Goal: Task Accomplishment & Management: Complete application form

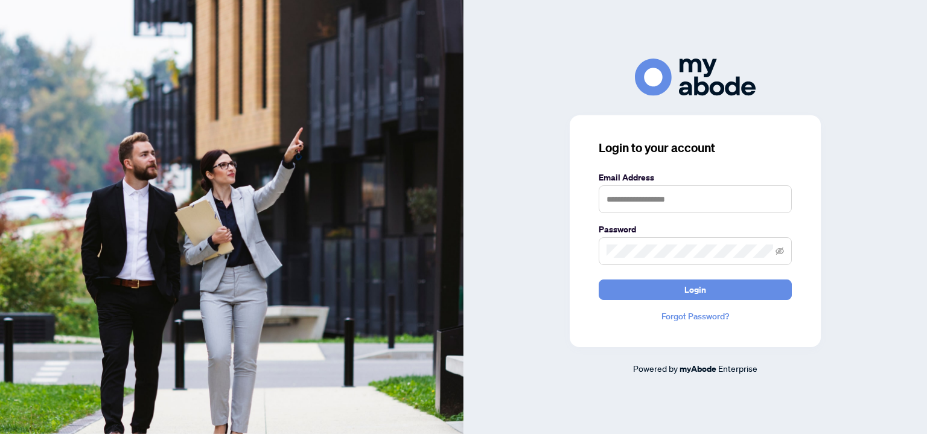
type input "**********"
drag, startPoint x: 666, startPoint y: 287, endPoint x: 444, endPoint y: 62, distance: 316.2
click at [660, 284] on button "Login" at bounding box center [695, 289] width 193 height 21
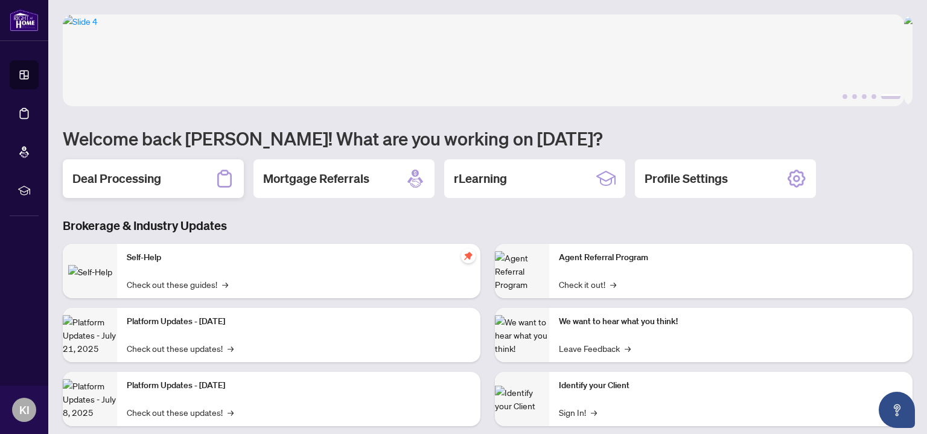
drag, startPoint x: 92, startPoint y: 175, endPoint x: 102, endPoint y: 177, distance: 10.4
click at [92, 175] on h2 "Deal Processing" at bounding box center [116, 178] width 89 height 17
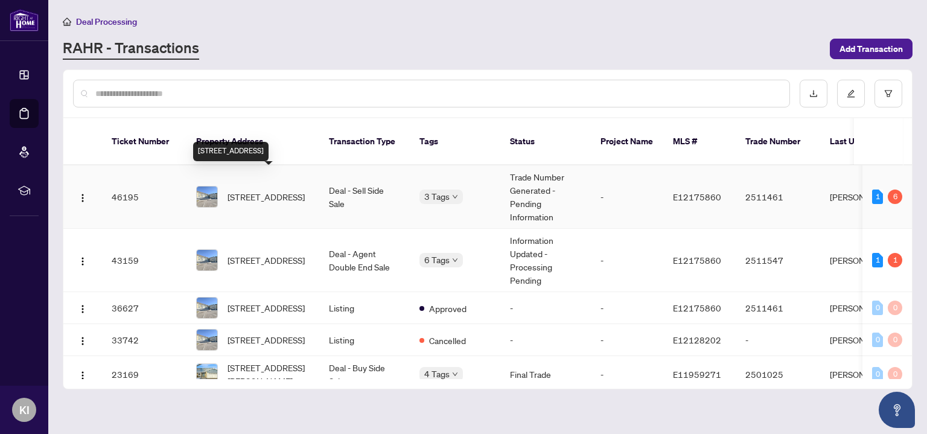
click at [275, 190] on span "[STREET_ADDRESS]" at bounding box center [265, 196] width 77 height 13
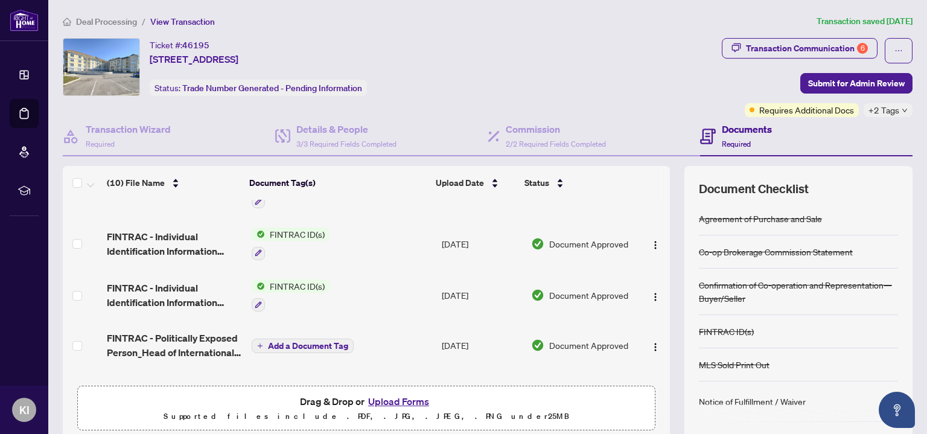
scroll to position [133, 0]
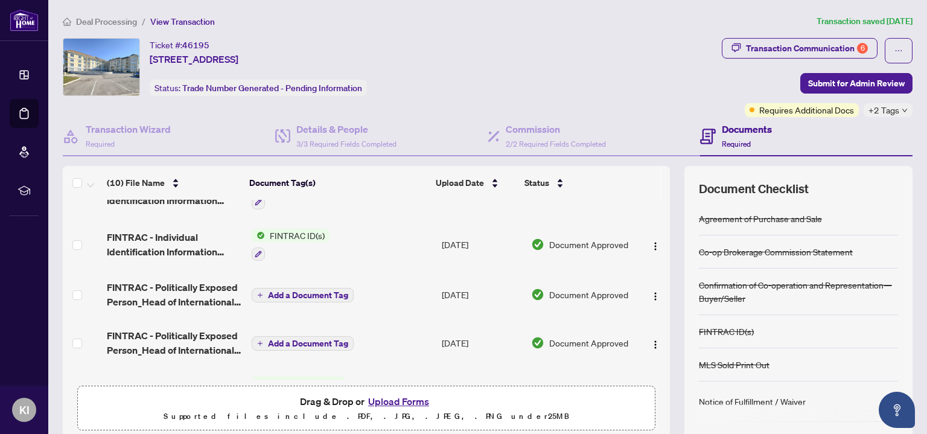
click at [401, 404] on button "Upload Forms" at bounding box center [398, 401] width 68 height 16
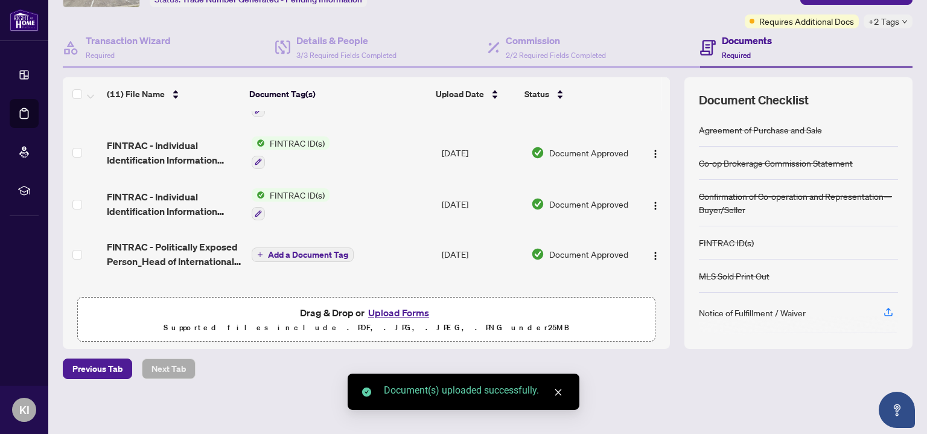
scroll to position [181, 0]
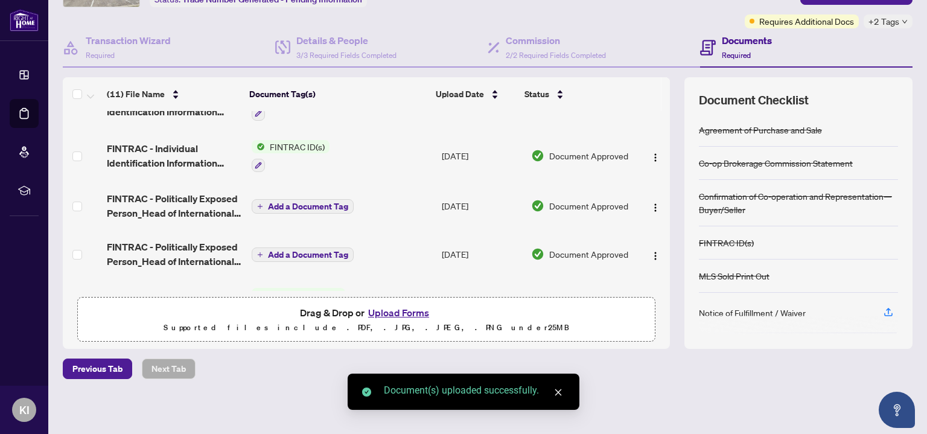
click at [393, 308] on button "Upload Forms" at bounding box center [398, 313] width 68 height 16
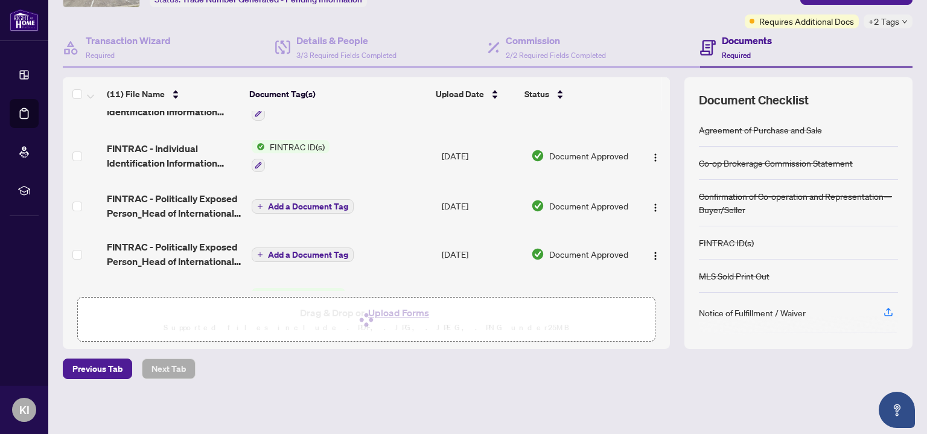
click at [301, 106] on th "Document Tag(s)" at bounding box center [337, 94] width 186 height 34
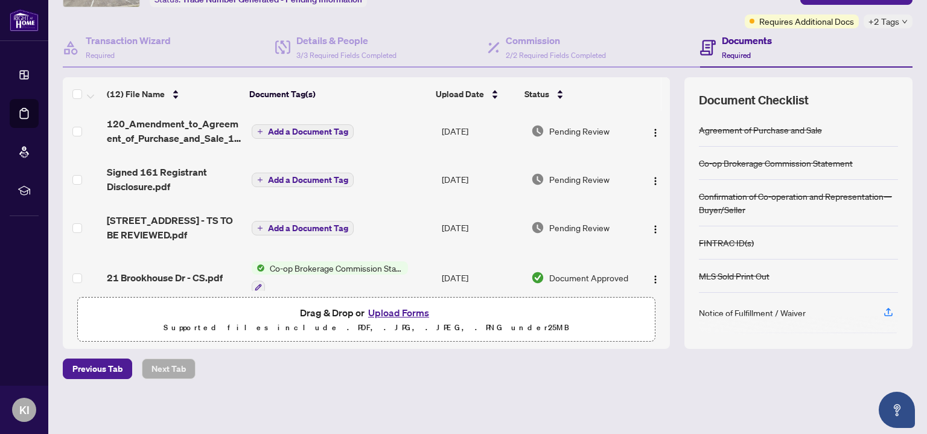
scroll to position [0, 0]
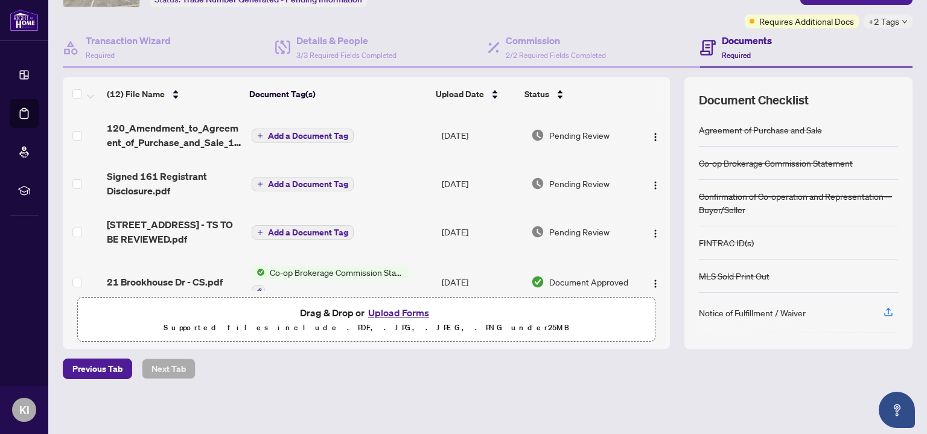
click at [323, 134] on span "Add a Document Tag" at bounding box center [308, 136] width 80 height 8
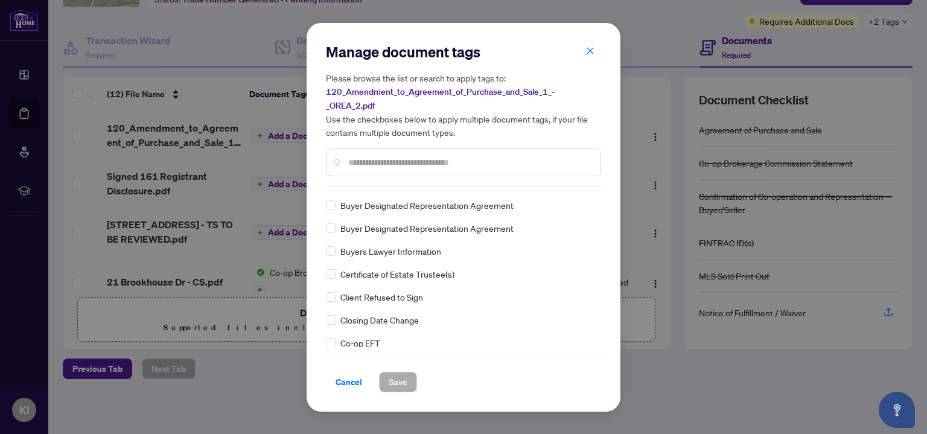
scroll to position [255, 0]
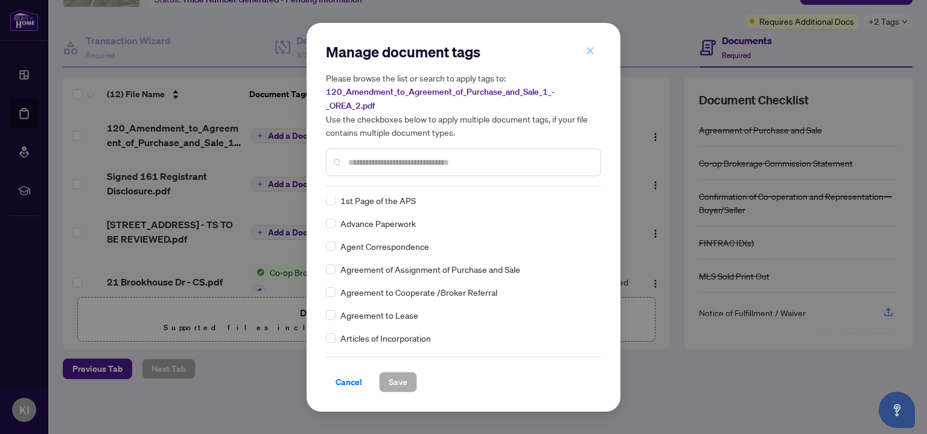
click at [590, 51] on icon "close" at bounding box center [590, 50] width 8 height 8
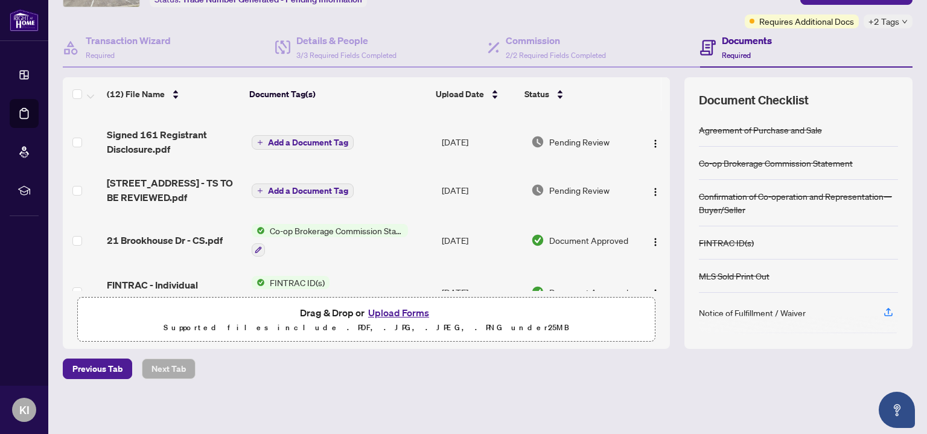
scroll to position [66, 0]
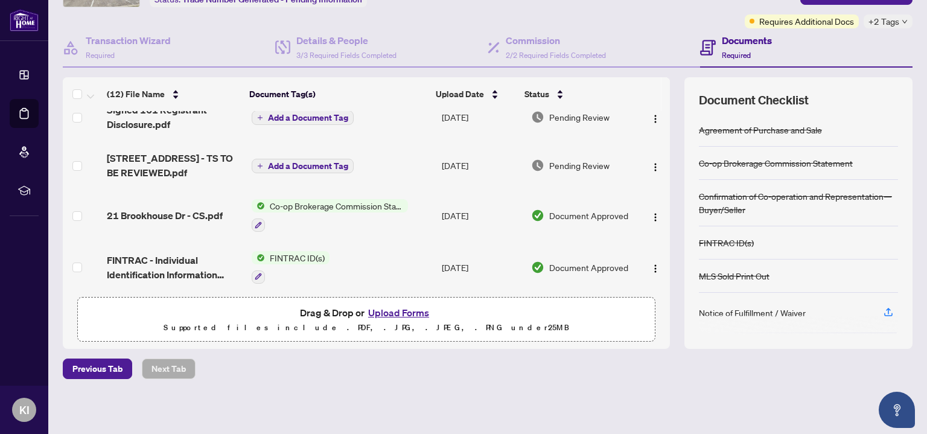
click at [287, 166] on span "Add a Document Tag" at bounding box center [308, 166] width 80 height 8
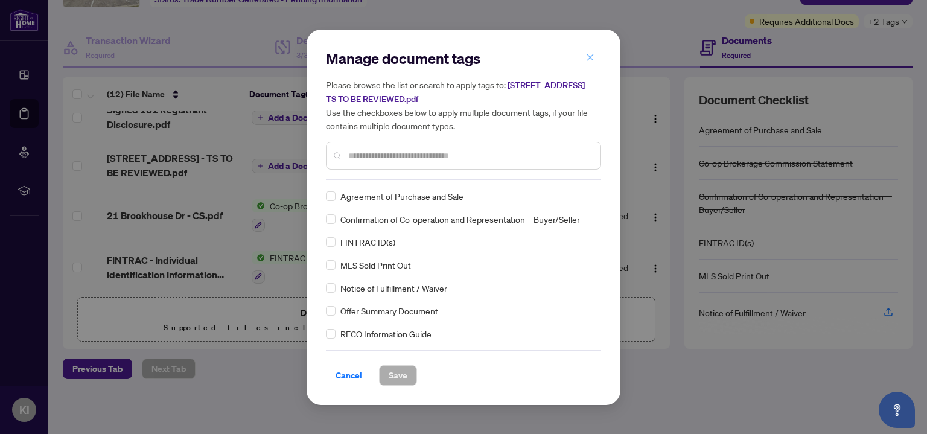
click at [592, 57] on icon "close" at bounding box center [590, 57] width 7 height 7
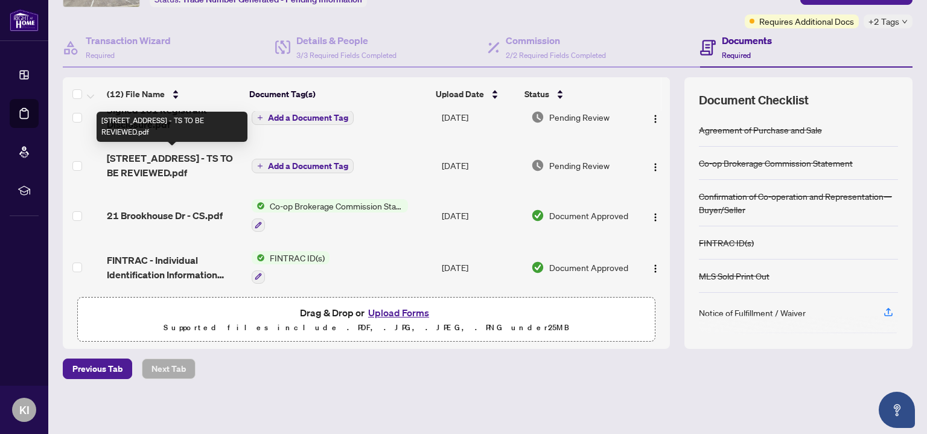
click at [163, 160] on span "[STREET_ADDRESS] - TS TO BE REVIEWED.pdf" at bounding box center [174, 165] width 135 height 29
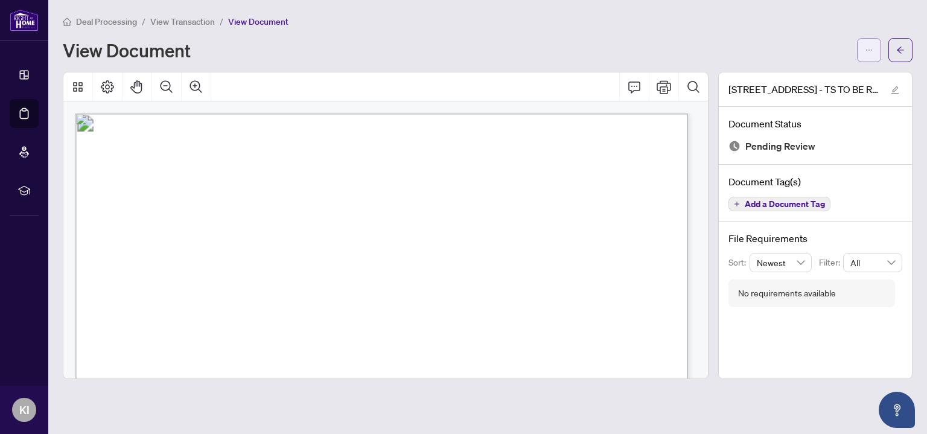
click at [868, 46] on icon "ellipsis" at bounding box center [869, 50] width 8 height 8
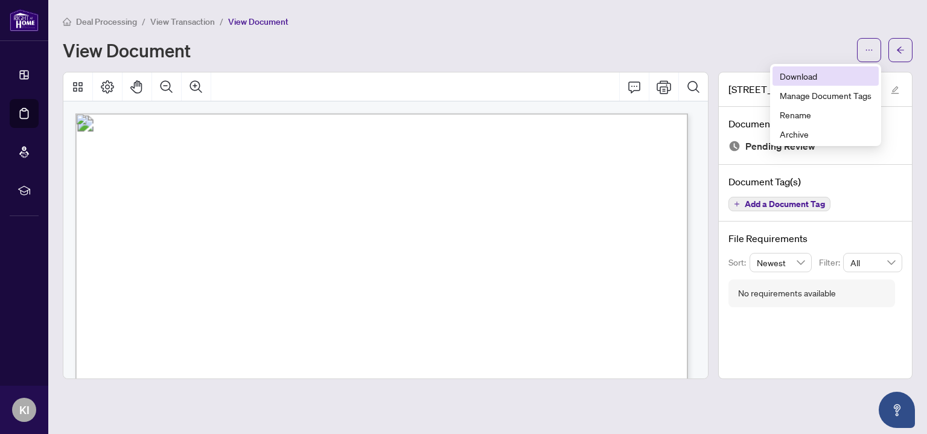
click at [807, 77] on span "Download" at bounding box center [826, 75] width 92 height 13
click at [109, 23] on span "Deal Processing" at bounding box center [106, 21] width 61 height 11
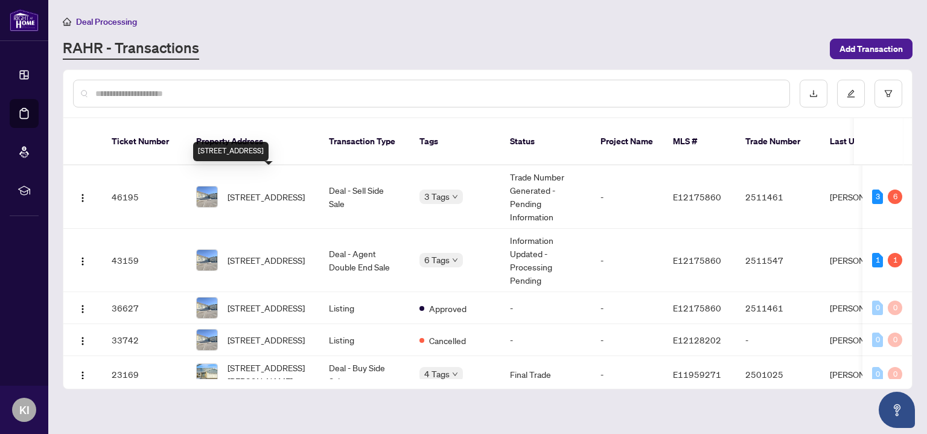
click at [260, 190] on span "[STREET_ADDRESS]" at bounding box center [265, 196] width 77 height 13
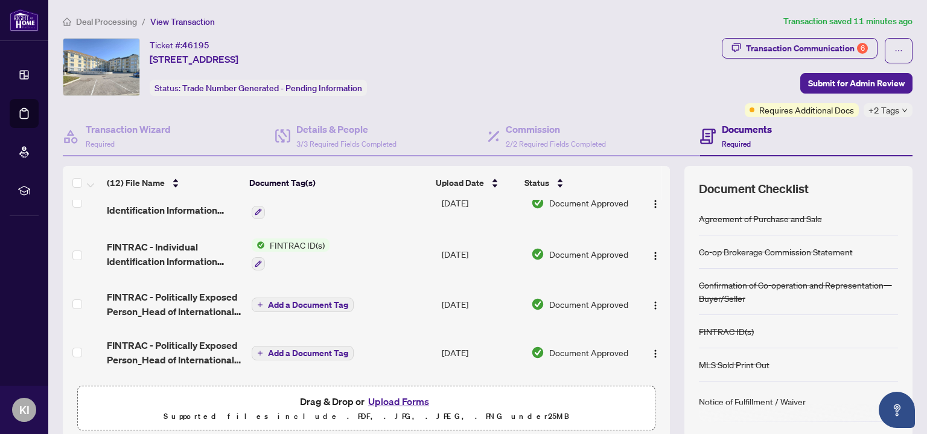
scroll to position [266, 0]
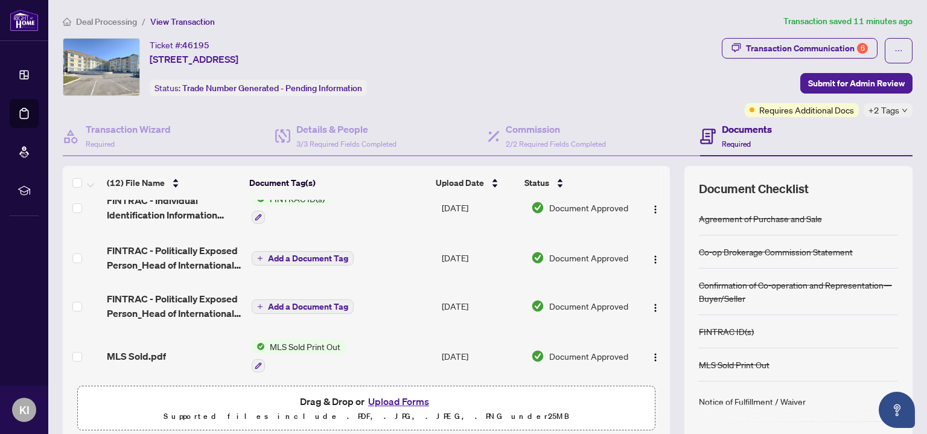
click at [396, 404] on button "Upload Forms" at bounding box center [398, 401] width 68 height 16
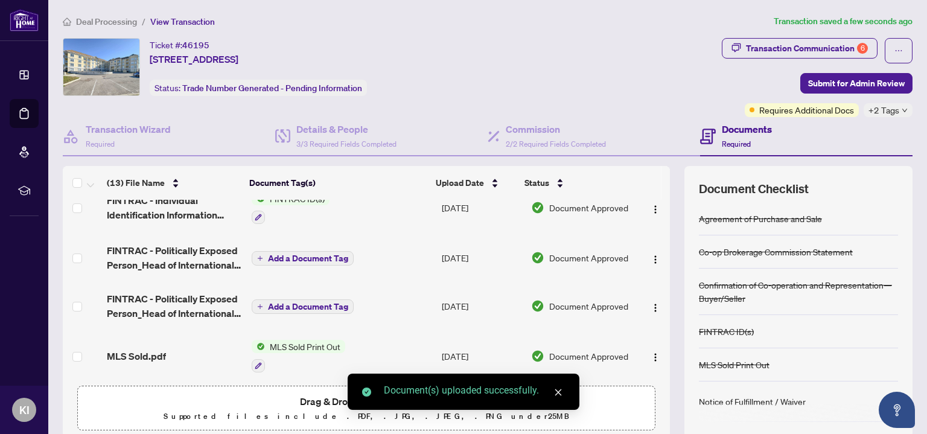
scroll to position [0, 0]
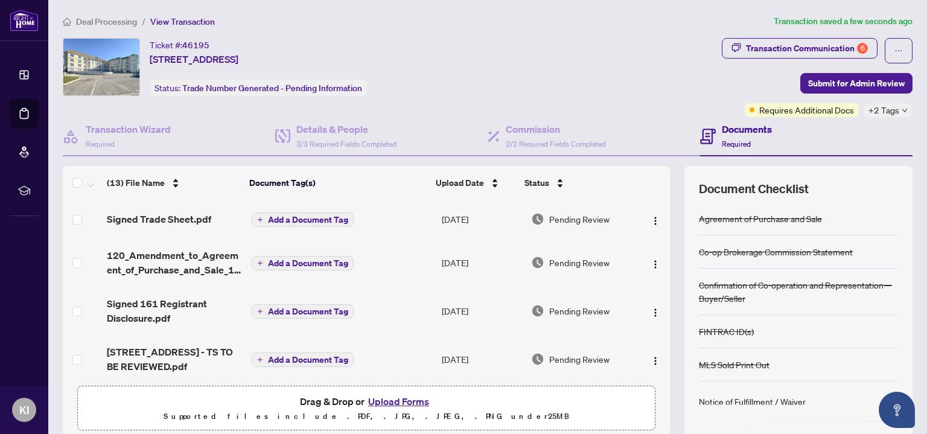
click at [331, 215] on span "Add a Document Tag" at bounding box center [308, 219] width 80 height 8
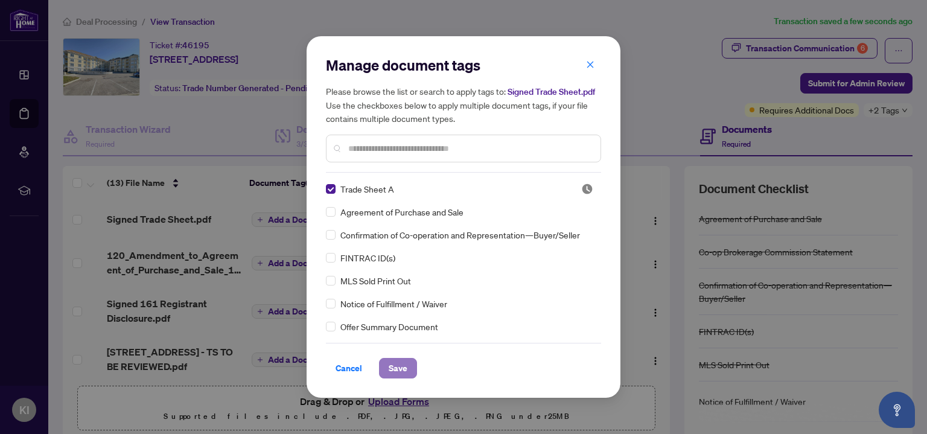
click at [392, 369] on span "Save" at bounding box center [398, 367] width 19 height 19
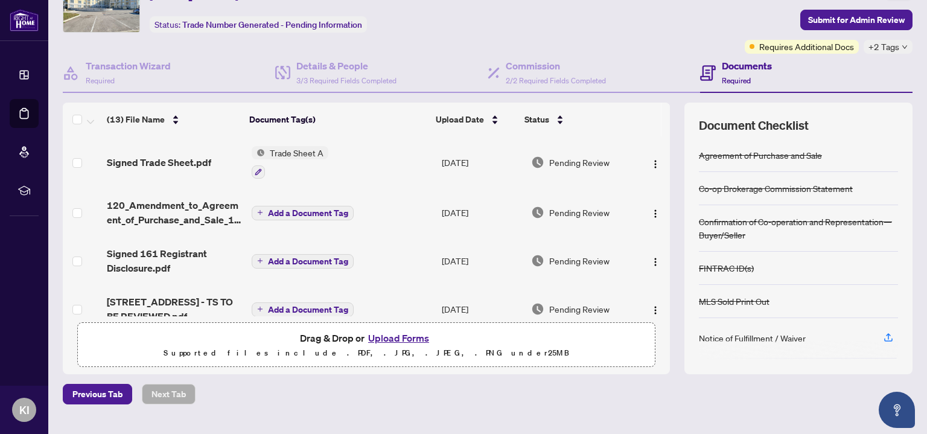
click at [397, 339] on button "Upload Forms" at bounding box center [398, 338] width 68 height 16
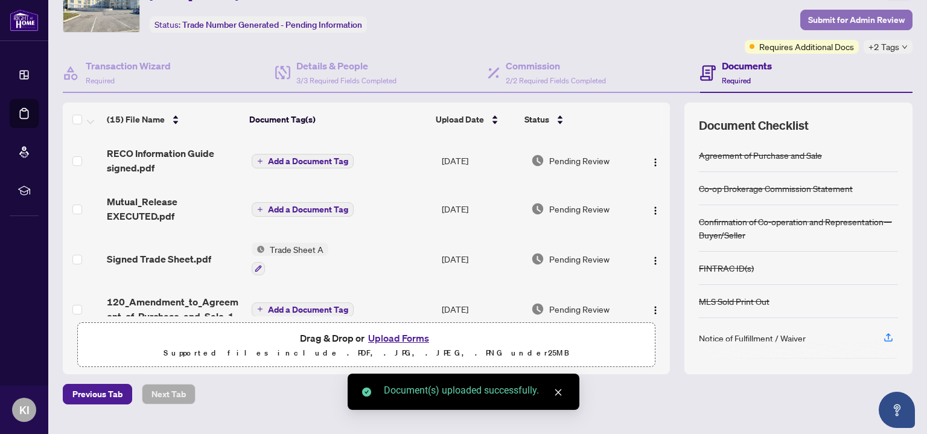
click at [882, 13] on span "Submit for Admin Review" at bounding box center [856, 19] width 97 height 19
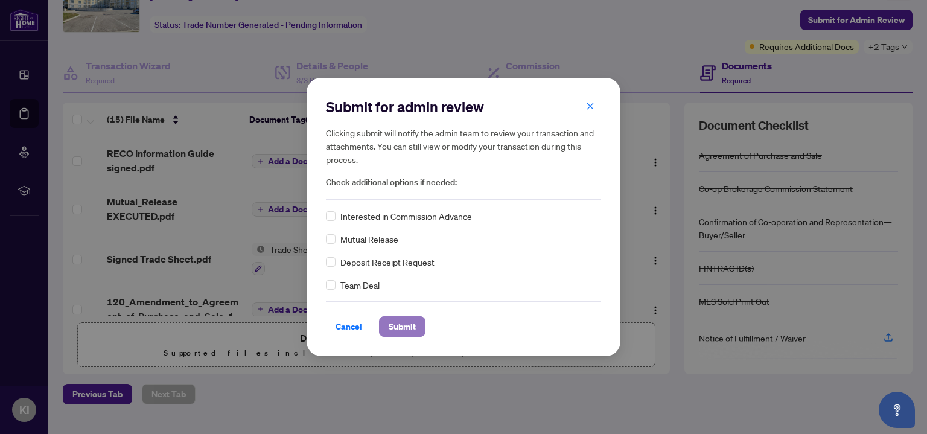
click at [405, 319] on span "Submit" at bounding box center [402, 326] width 27 height 19
